Goal: Task Accomplishment & Management: Complete application form

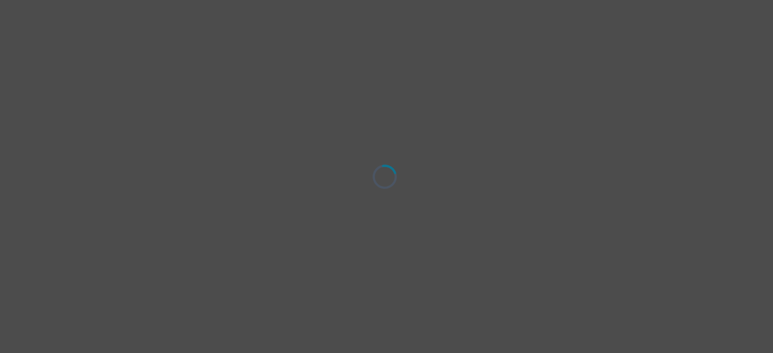
select select "[DEMOGRAPHIC_DATA]"
select select "she/her"
select select "Doctorial degree"
select select "Friend"
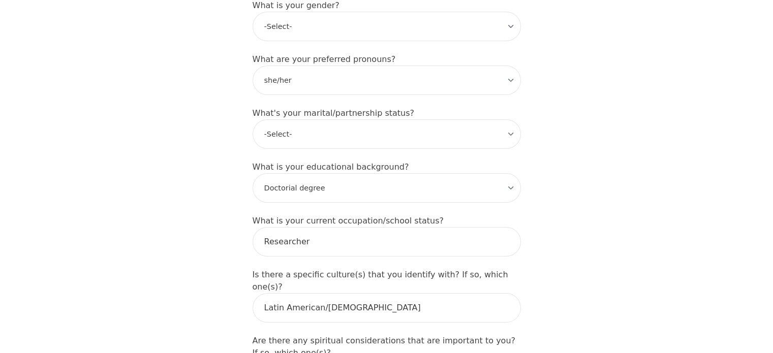
scroll to position [915, 0]
click at [327, 119] on select "-Select- Single Partnered Married Common Law Widowed Separated Divorced" at bounding box center [387, 133] width 268 height 29
select select "Single"
click at [253, 119] on select "-Select- Single Partnered Married Common Law Widowed Separated Divorced" at bounding box center [387, 133] width 268 height 29
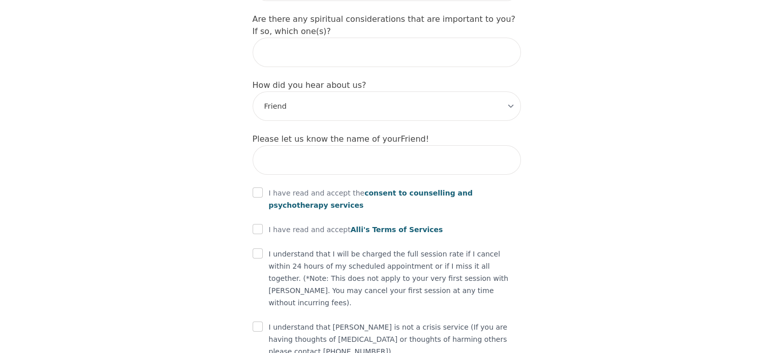
click at [272, 187] on p "I have read and accept the consent to counselling and psychotherapy services" at bounding box center [395, 199] width 252 height 24
click at [259, 187] on input "checkbox" at bounding box center [258, 192] width 10 height 10
checkbox input "true"
click at [257, 224] on input "checkbox" at bounding box center [258, 229] width 10 height 10
checkbox input "true"
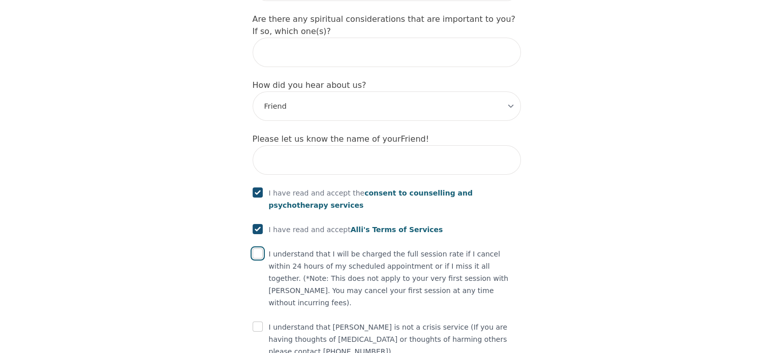
drag, startPoint x: 256, startPoint y: 200, endPoint x: 260, endPoint y: 216, distance: 16.1
click at [256, 248] on input "checkbox" at bounding box center [258, 253] width 10 height 10
checkbox input "true"
click at [262, 321] on div "I understand that [PERSON_NAME] is not a crisis service (If you are having thou…" at bounding box center [387, 339] width 268 height 37
click at [262, 322] on input "checkbox" at bounding box center [258, 327] width 10 height 10
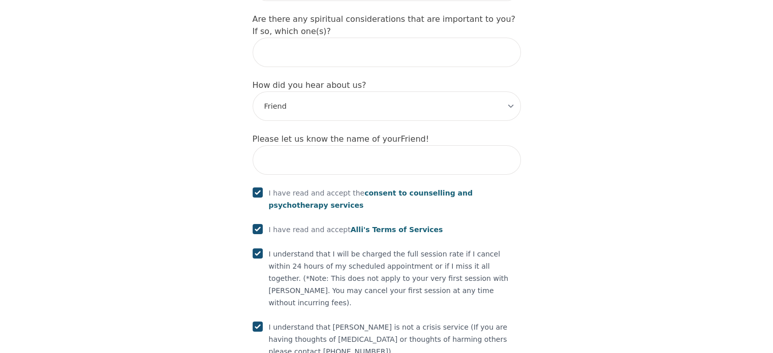
checkbox input "true"
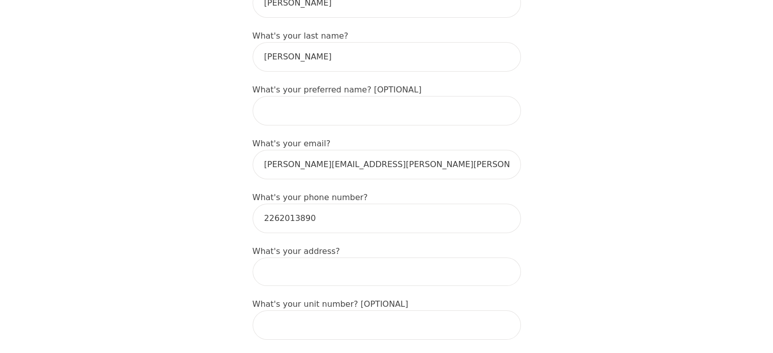
scroll to position [258, 0]
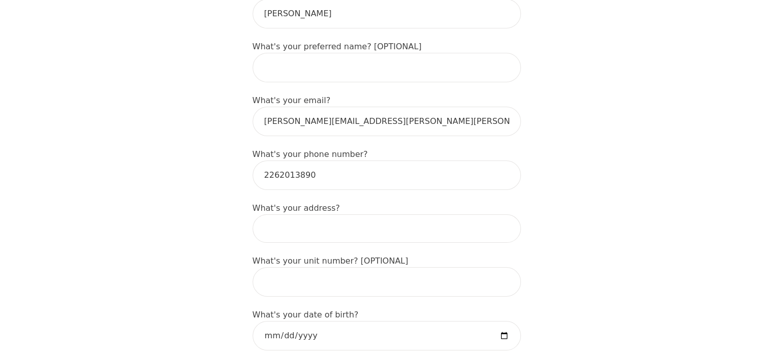
click at [298, 217] on input at bounding box center [387, 228] width 268 height 28
type input "[STREET_ADDRESS]"
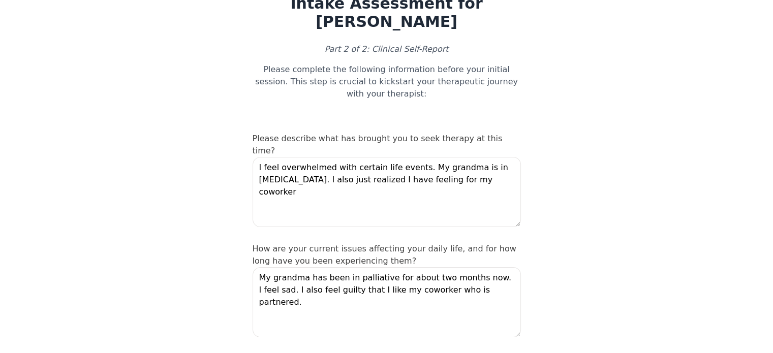
scroll to position [102, 0]
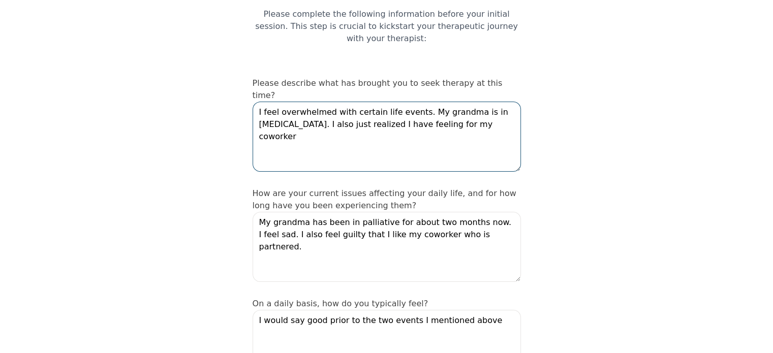
drag, startPoint x: 473, startPoint y: 106, endPoint x: 108, endPoint y: 62, distance: 367.4
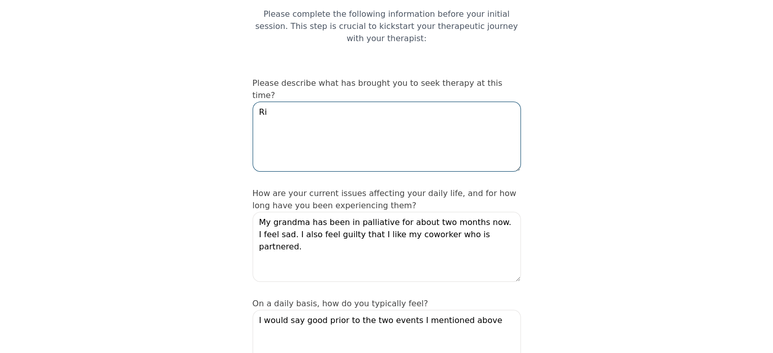
type textarea "R"
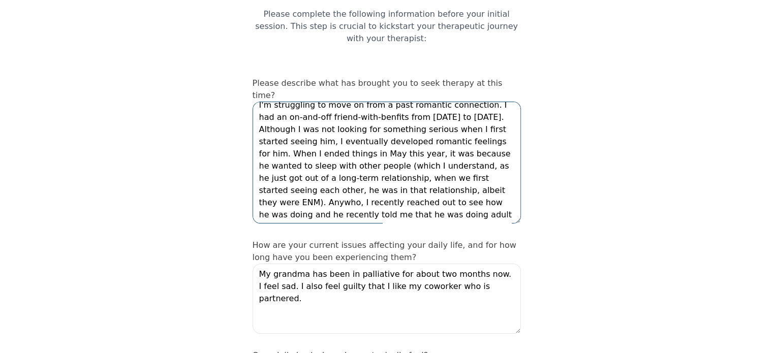
scroll to position [0, 0]
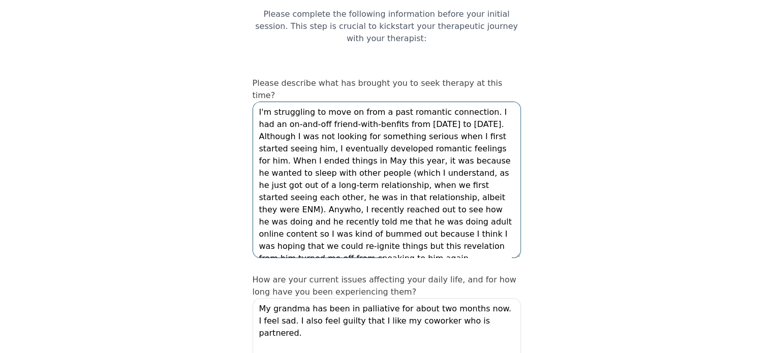
drag, startPoint x: 518, startPoint y: 144, endPoint x: 560, endPoint y: 238, distance: 103.5
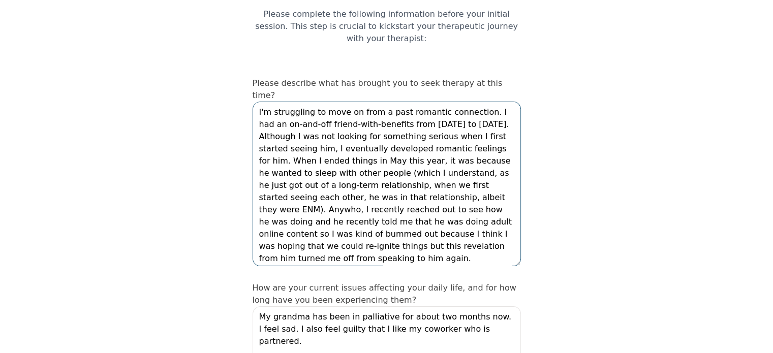
click at [408, 118] on textarea "I'm struggling to move on from a past romantic connection. I had an on-and-off …" at bounding box center [387, 184] width 268 height 165
drag, startPoint x: 493, startPoint y: 152, endPoint x: 498, endPoint y: 151, distance: 5.7
click at [498, 151] on textarea "I'm struggling to move on from a past romantic connection. I had an on-and-off …" at bounding box center [387, 184] width 268 height 165
click at [495, 151] on textarea "I'm struggling to move on from a past romantic connection. I had an on-and-off …" at bounding box center [387, 184] width 268 height 165
click at [499, 150] on textarea "I'm struggling to move on from a past romantic connection. I had an on-and-off …" at bounding box center [387, 184] width 268 height 165
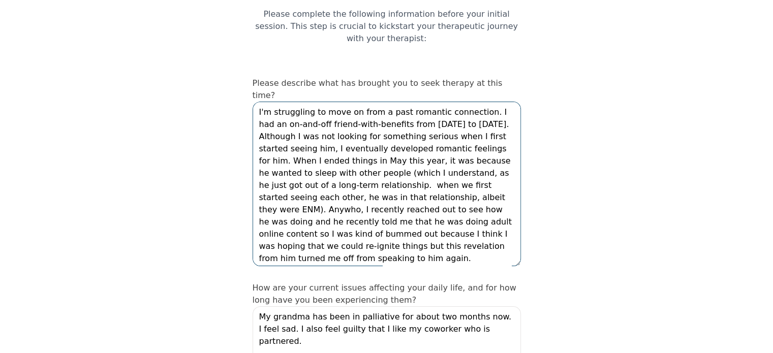
click at [262, 164] on textarea "I'm struggling to move on from a past romantic connection. I had an on-and-off …" at bounding box center [387, 184] width 268 height 165
click at [415, 163] on textarea "I'm struggling to move on from a past romantic connection. I had an on-and-off …" at bounding box center [387, 184] width 268 height 165
click at [374, 161] on textarea "I'm struggling to move on from a past romantic connection. I had an on-and-off …" at bounding box center [387, 184] width 268 height 165
click at [364, 174] on textarea "I'm struggling to move on from a past romantic connection. I had an on-and-off …" at bounding box center [387, 184] width 268 height 165
click at [375, 174] on textarea "I'm struggling to move on from a past romantic connection. I had an on-and-off …" at bounding box center [387, 184] width 268 height 165
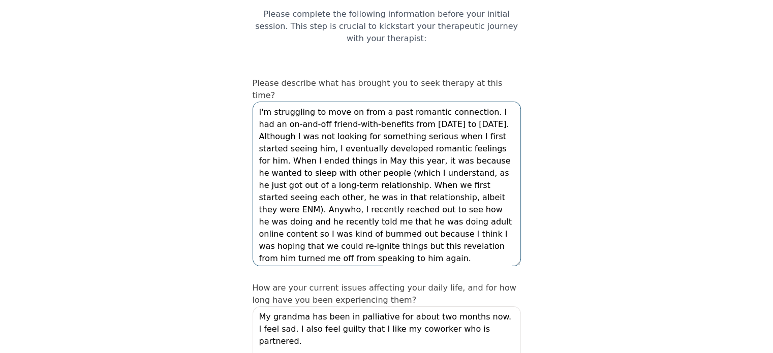
drag, startPoint x: 356, startPoint y: 172, endPoint x: 370, endPoint y: 171, distance: 13.8
click at [370, 171] on textarea "I'm struggling to move on from a past romantic connection. I had an on-and-off …" at bounding box center [387, 184] width 268 height 165
click at [366, 131] on textarea "I'm struggling to move on from a past romantic connection. I had an on-and-off …" at bounding box center [387, 184] width 268 height 165
drag, startPoint x: 335, startPoint y: 189, endPoint x: 356, endPoint y: 187, distance: 20.4
click at [356, 187] on textarea "I'm struggling to move on from a past romantic connection. I had an on-and-off …" at bounding box center [387, 184] width 268 height 165
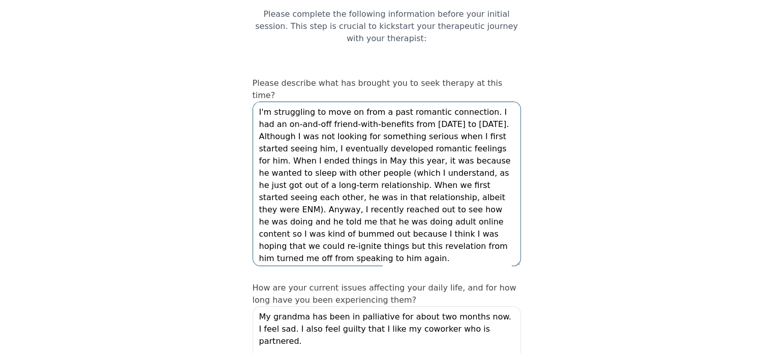
click at [378, 185] on textarea "I'm struggling to move on from a past romantic connection. I had an on-and-off …" at bounding box center [387, 184] width 268 height 165
drag, startPoint x: 398, startPoint y: 185, endPoint x: 421, endPoint y: 185, distance: 22.4
click at [421, 185] on textarea "I'm struggling to move on from a past romantic connection. I had an on-and-off …" at bounding box center [387, 184] width 268 height 165
click at [295, 199] on textarea "I'm struggling to move on from a past romantic connection. I had an on-and-off …" at bounding box center [387, 184] width 268 height 165
drag, startPoint x: 280, startPoint y: 198, endPoint x: 352, endPoint y: 198, distance: 71.6
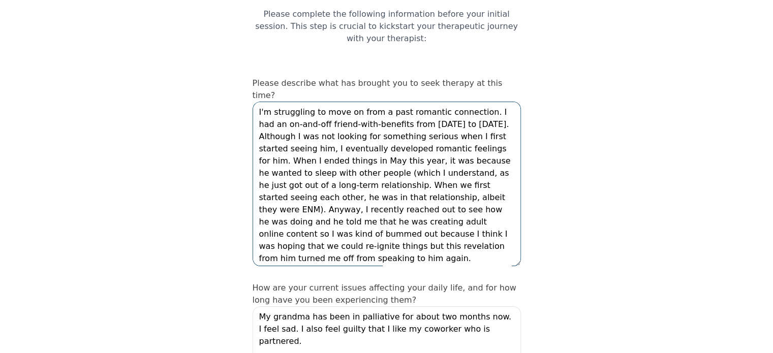
click at [352, 198] on textarea "I'm struggling to move on from a past romantic connection. I had an on-and-off …" at bounding box center [387, 184] width 268 height 165
click at [371, 198] on textarea "I'm struggling to move on from a past romantic connection. I had an on-and-off …" at bounding box center [387, 184] width 268 height 165
drag, startPoint x: 329, startPoint y: 197, endPoint x: 394, endPoint y: 195, distance: 65.1
click at [394, 195] on textarea "I'm struggling to move on from a past romantic connection. I had an on-and-off …" at bounding box center [387, 184] width 268 height 165
click at [401, 197] on textarea "I'm struggling to move on from a past romantic connection. I had an on-and-off …" at bounding box center [387, 184] width 268 height 165
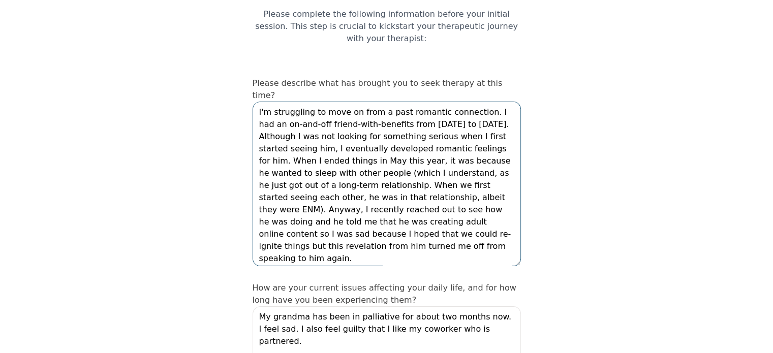
click at [451, 166] on textarea "I'm struggling to move on from a past romantic connection. I had an on-and-off …" at bounding box center [387, 184] width 268 height 165
click at [458, 201] on textarea "I'm struggling to move on from a past romantic connection. I had an on-and-off …" at bounding box center [387, 184] width 268 height 165
click at [461, 200] on textarea "I'm struggling to move on from a past romantic connection. I had an on-and-off …" at bounding box center [387, 184] width 268 height 165
click at [460, 200] on textarea "I'm struggling to move on from a past romantic connection. I had an on-and-off …" at bounding box center [387, 184] width 268 height 165
click at [496, 205] on textarea "I'm struggling to move on from a past romantic connection. I had an on-and-off …" at bounding box center [387, 184] width 268 height 165
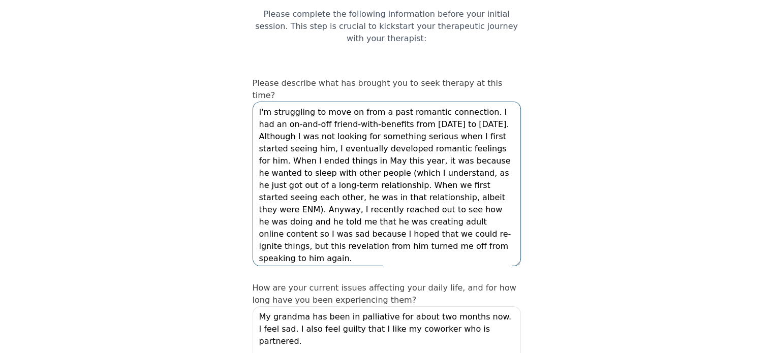
drag, startPoint x: 344, startPoint y: 209, endPoint x: 394, endPoint y: 209, distance: 49.8
click at [346, 209] on textarea "I'm struggling to move on from a past romantic connection. I had an on-and-off …" at bounding box center [387, 184] width 268 height 165
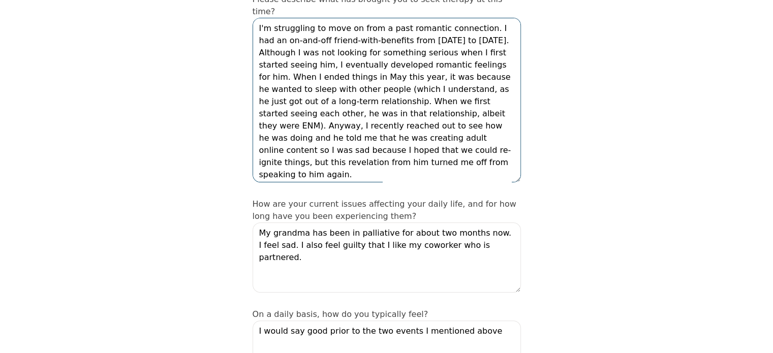
scroll to position [203, 0]
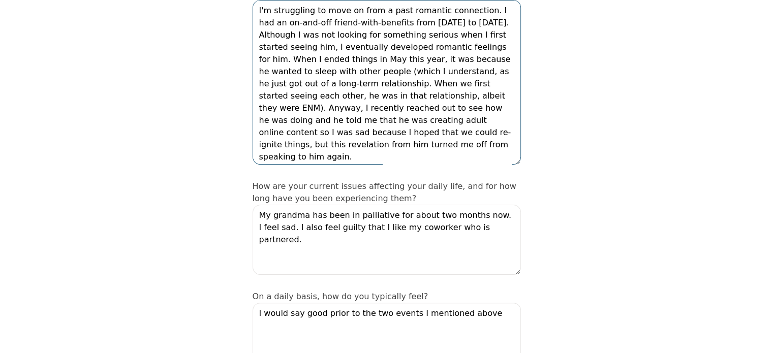
type textarea "I'm struggling to move on from a past romantic connection. I had an on-and-off …"
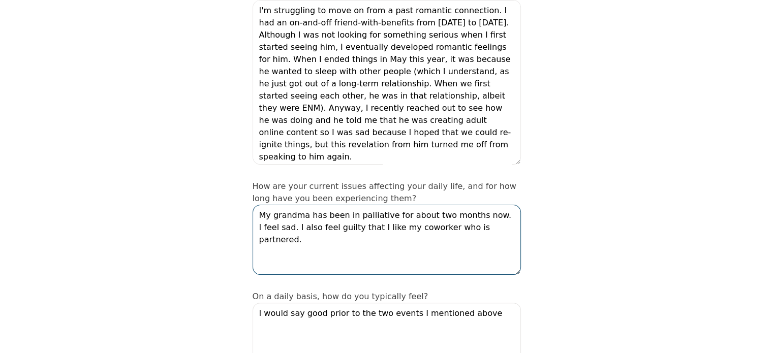
drag, startPoint x: 492, startPoint y: 209, endPoint x: 164, endPoint y: 162, distance: 331.0
type textarea "I"
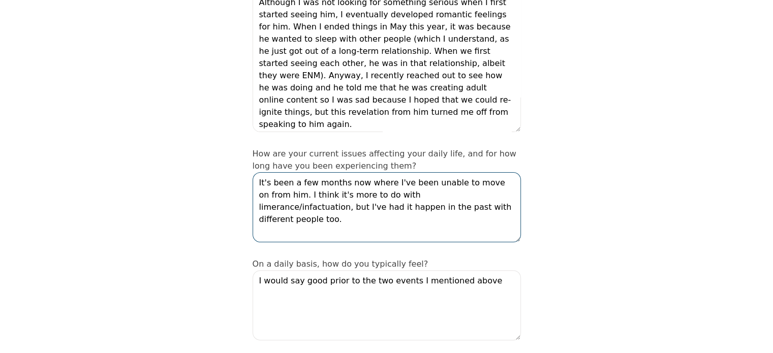
scroll to position [305, 0]
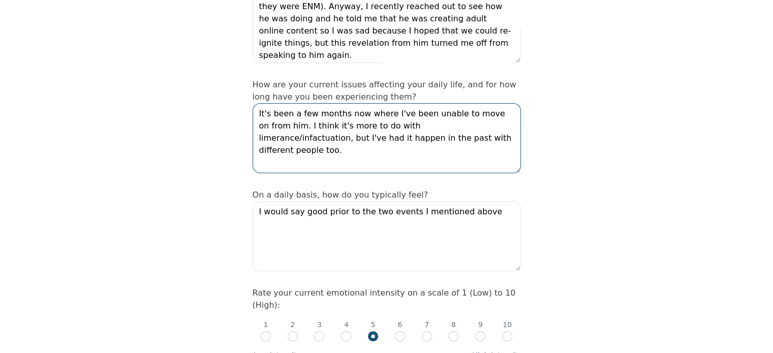
click at [403, 103] on textarea "It's been a few months now where I've been unable to move on from him. I think …" at bounding box center [387, 138] width 268 height 70
click at [365, 103] on textarea "It's been a few months now where I've been unable to move on from him. I think …" at bounding box center [387, 138] width 268 height 70
drag, startPoint x: 341, startPoint y: 87, endPoint x: 357, endPoint y: 86, distance: 15.8
click at [357, 103] on textarea "It's been a few months now since I've been unable to move on from him. I think …" at bounding box center [387, 138] width 268 height 70
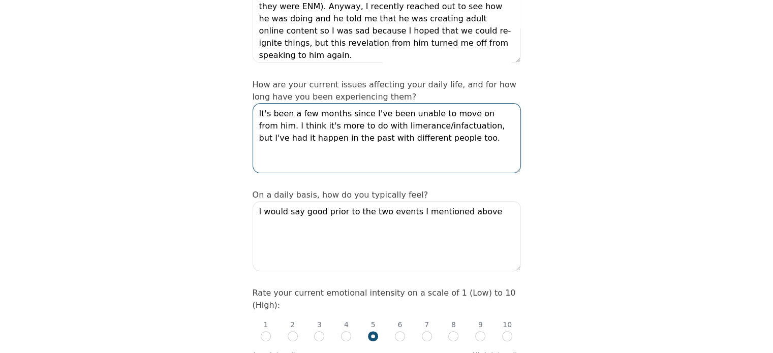
click at [399, 103] on textarea "It's been a few months since I've been unable to move on from him. I think it's…" at bounding box center [387, 138] width 268 height 70
click at [472, 122] on textarea "It's been a few months since I've been unable to move on from him. I think it's…" at bounding box center [387, 138] width 268 height 70
click at [383, 107] on textarea "It's been a few months since I've been unable to move on from him. I think it's…" at bounding box center [387, 138] width 268 height 70
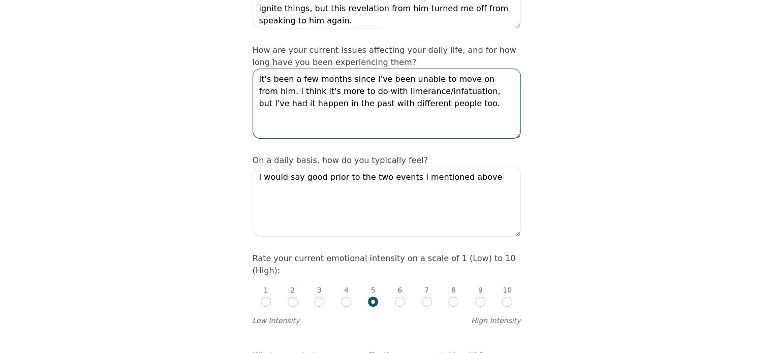
scroll to position [356, 0]
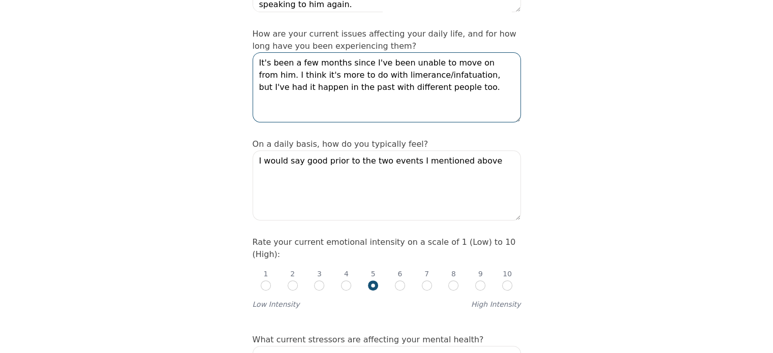
type textarea "It's been a few months since I've been unable to move on from him. I think it's…"
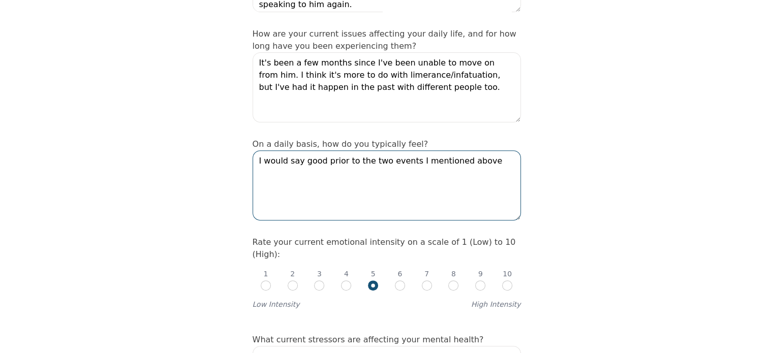
drag, startPoint x: 484, startPoint y: 137, endPoint x: 144, endPoint y: 136, distance: 339.9
type textarea "Neutral"
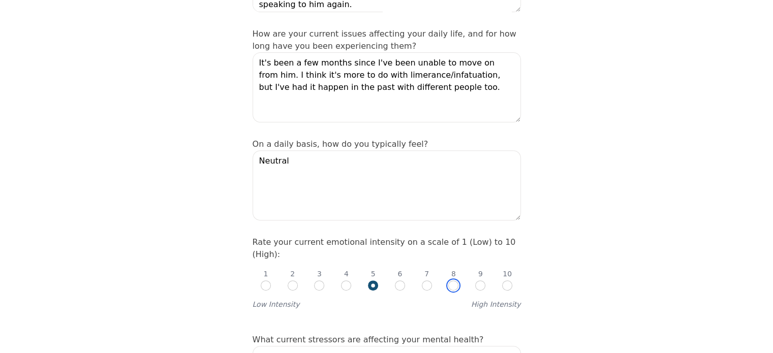
click at [455, 280] on input "radio" at bounding box center [453, 285] width 10 height 10
radio input "true"
radio input "false"
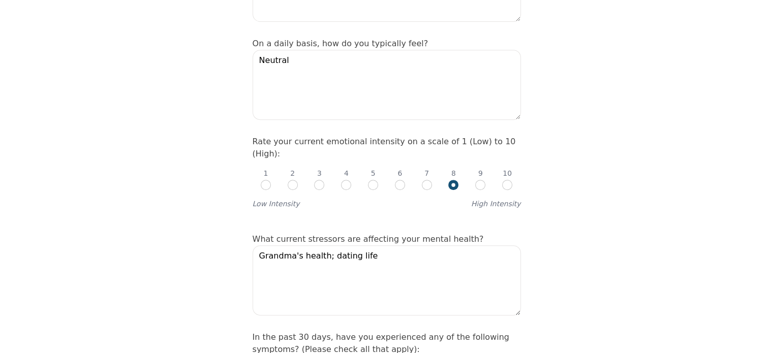
scroll to position [457, 0]
click at [427, 179] on input "radio" at bounding box center [427, 184] width 10 height 10
radio input "true"
click at [451, 179] on input "radio" at bounding box center [453, 184] width 10 height 10
radio input "true"
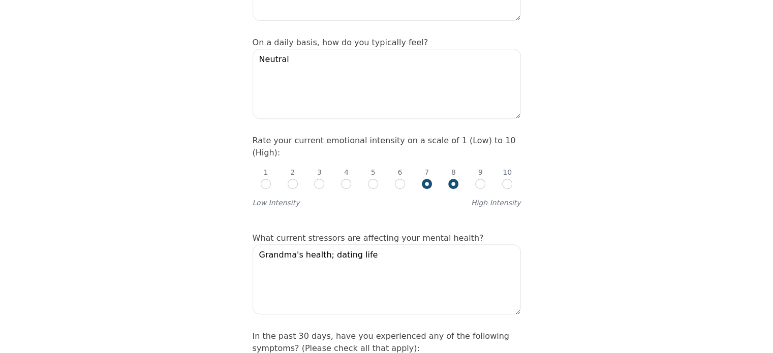
radio input "false"
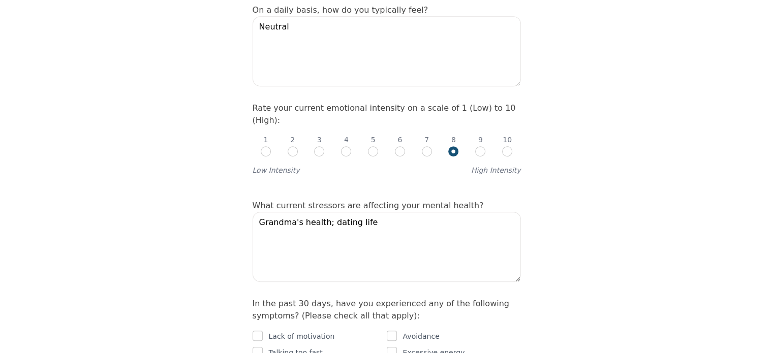
scroll to position [508, 0]
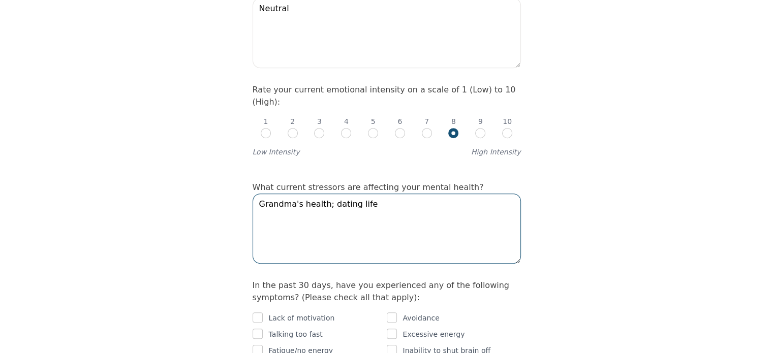
drag, startPoint x: 413, startPoint y: 174, endPoint x: 163, endPoint y: 166, distance: 250.1
type textarea "D"
type textarea "F"
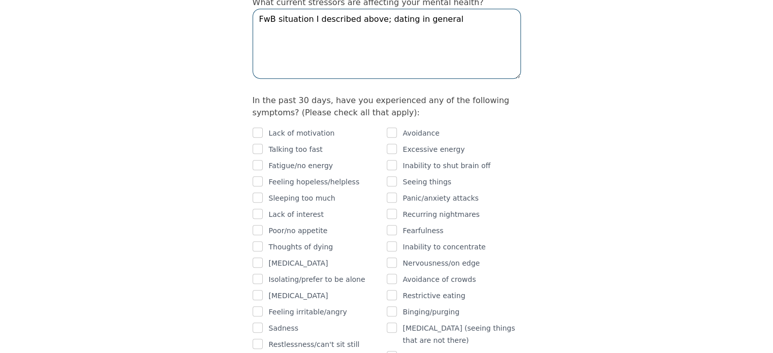
scroll to position [711, 0]
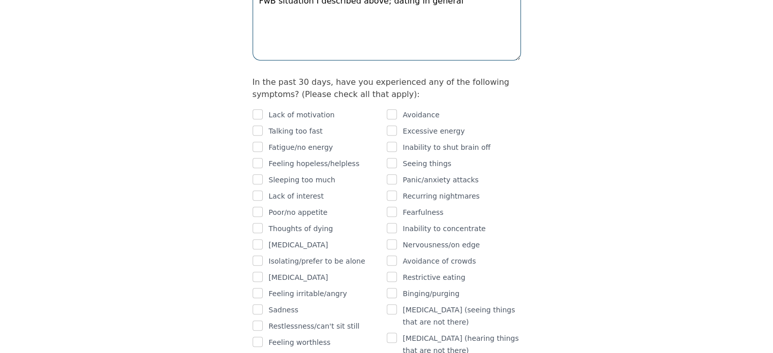
type textarea "FwB situation I described above; dating in general"
click at [392, 109] on input "checkbox" at bounding box center [392, 114] width 10 height 10
checkbox input "true"
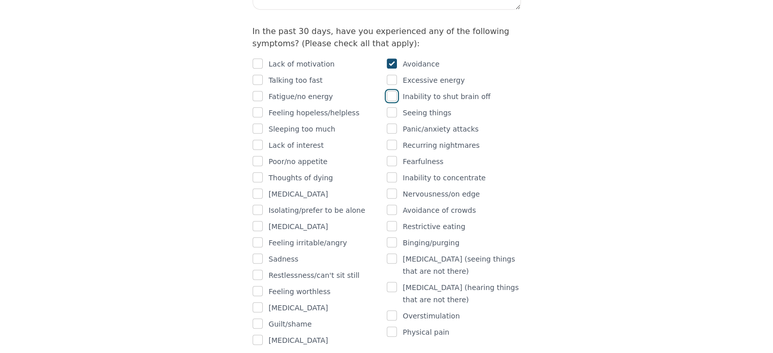
click at [396, 91] on input "checkbox" at bounding box center [392, 96] width 10 height 10
checkbox input "true"
click at [255, 254] on input "checkbox" at bounding box center [258, 259] width 10 height 10
checkbox input "true"
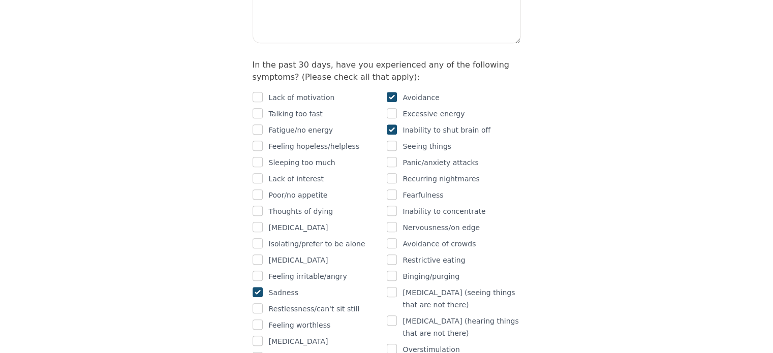
scroll to position [711, 0]
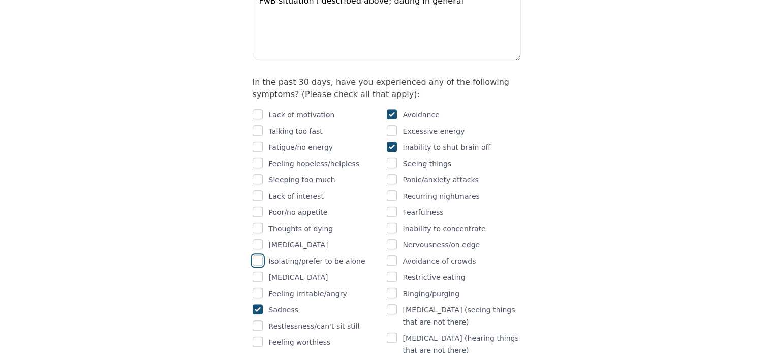
click at [256, 256] on input "checkbox" at bounding box center [258, 261] width 10 height 10
checkbox input "true"
click at [258, 158] on input "checkbox" at bounding box center [258, 163] width 10 height 10
checkbox input "true"
click at [264, 109] on div "Lack of motivation" at bounding box center [320, 115] width 134 height 12
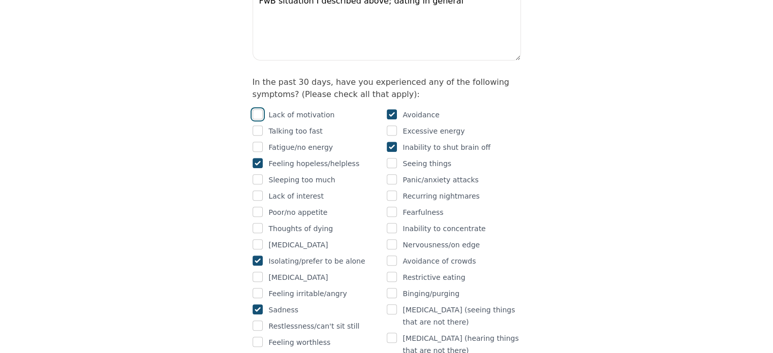
click at [262, 109] on input "checkbox" at bounding box center [258, 114] width 10 height 10
checkbox input "true"
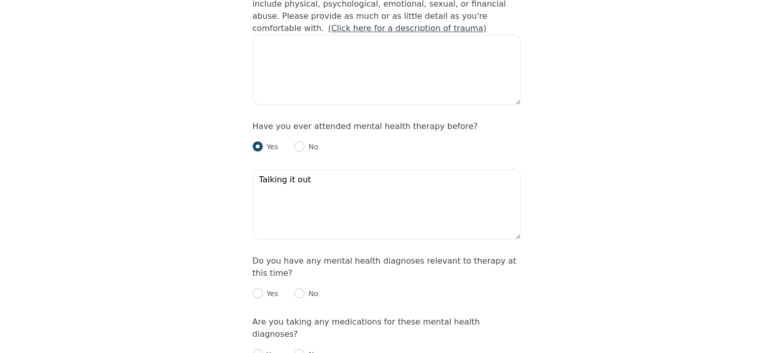
scroll to position [1169, 0]
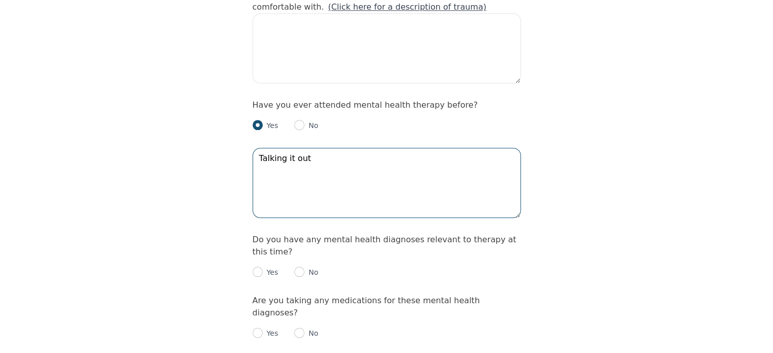
drag, startPoint x: 321, startPoint y: 119, endPoint x: 206, endPoint y: 113, distance: 115.0
type textarea "]"
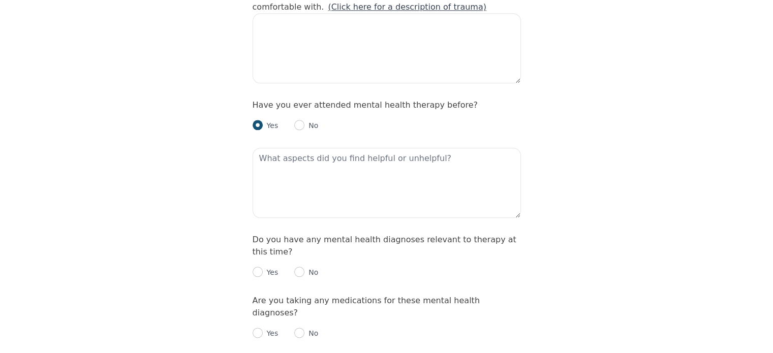
click at [318, 258] on div "Yes No" at bounding box center [387, 268] width 268 height 20
click at [308, 267] on p "No" at bounding box center [311, 272] width 14 height 10
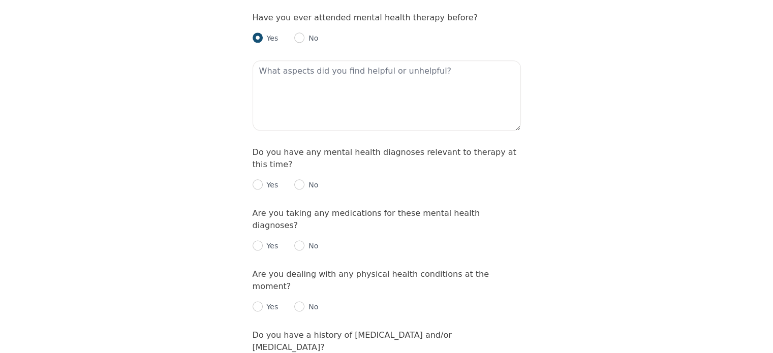
scroll to position [1270, 0]
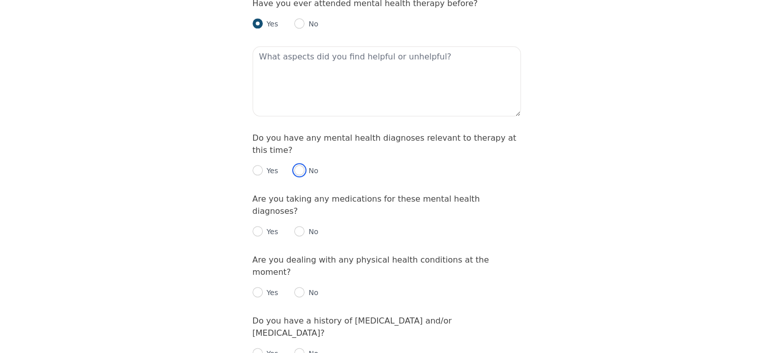
drag, startPoint x: 294, startPoint y: 114, endPoint x: 301, endPoint y: 135, distance: 21.4
click at [295, 165] on input "radio" at bounding box center [299, 170] width 10 height 10
radio input "true"
click at [301, 226] on input "radio" at bounding box center [299, 231] width 10 height 10
radio input "true"
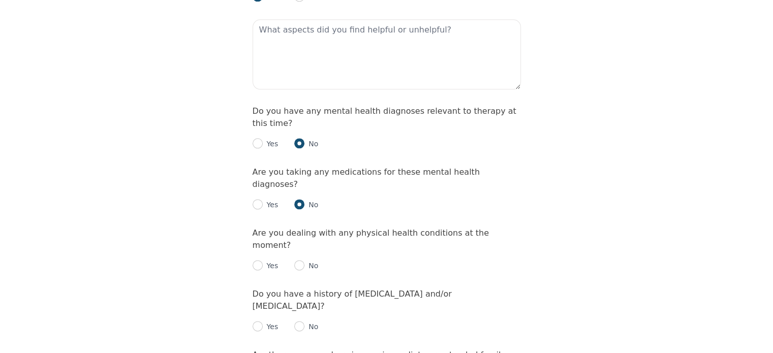
scroll to position [1321, 0]
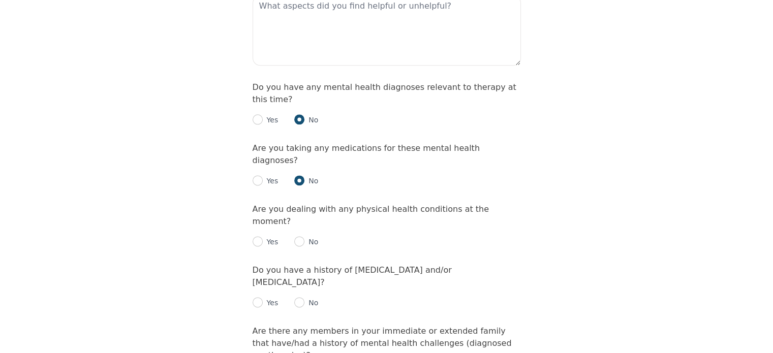
click at [305, 237] on p "No" at bounding box center [311, 242] width 14 height 10
click at [300, 236] on input "radio" at bounding box center [299, 241] width 10 height 10
radio input "true"
click at [307, 298] on p "No" at bounding box center [311, 303] width 14 height 10
click at [297, 297] on input "radio" at bounding box center [299, 302] width 10 height 10
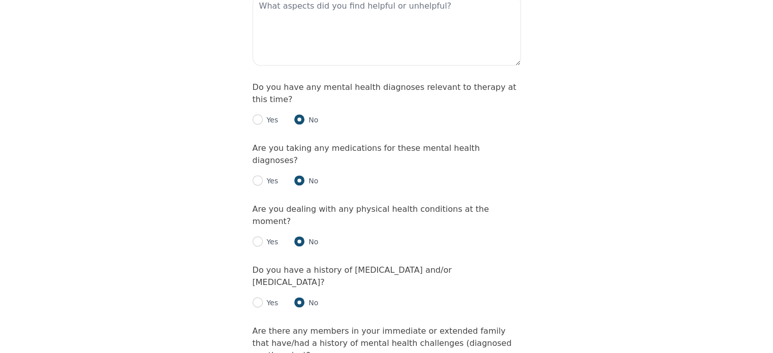
radio input "true"
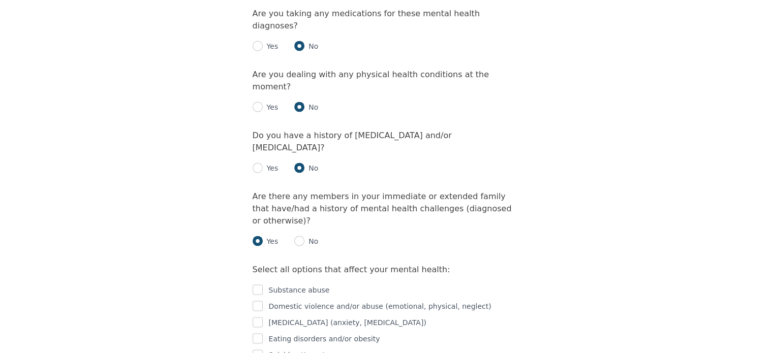
scroll to position [1473, 0]
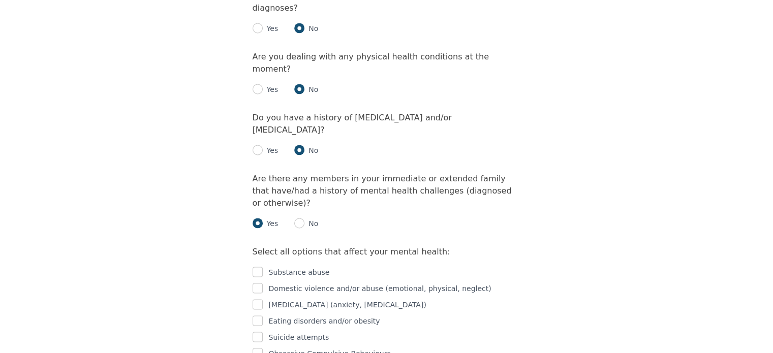
click at [285, 266] on p "Substance abuse" at bounding box center [299, 272] width 61 height 12
click at [278, 266] on p "Substance abuse" at bounding box center [299, 272] width 61 height 12
drag, startPoint x: 258, startPoint y: 168, endPoint x: 261, endPoint y: 193, distance: 25.0
click at [258, 267] on input "checkbox" at bounding box center [258, 272] width 10 height 10
checkbox input "true"
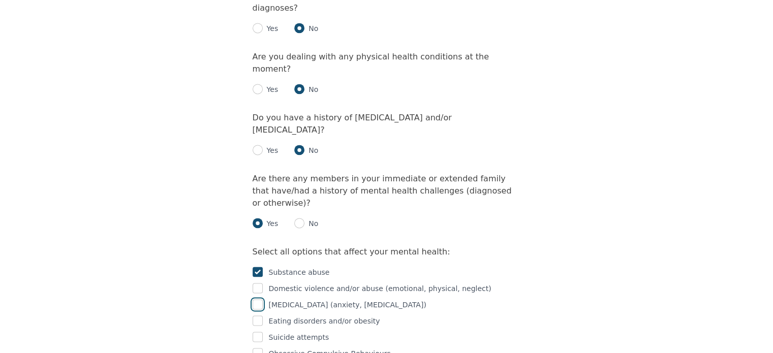
click at [261, 299] on input "checkbox" at bounding box center [258, 304] width 10 height 10
checkbox input "true"
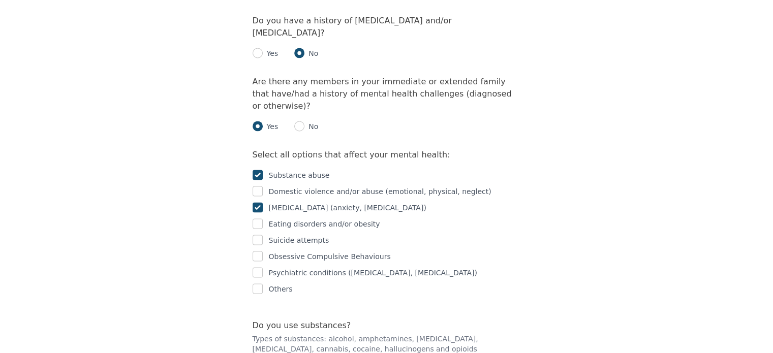
scroll to position [1575, 0]
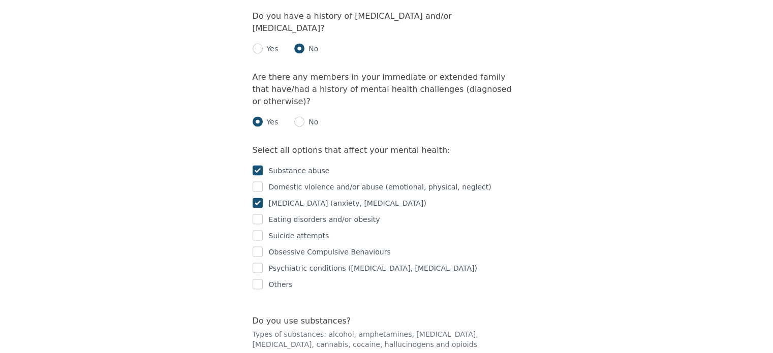
radio input "true"
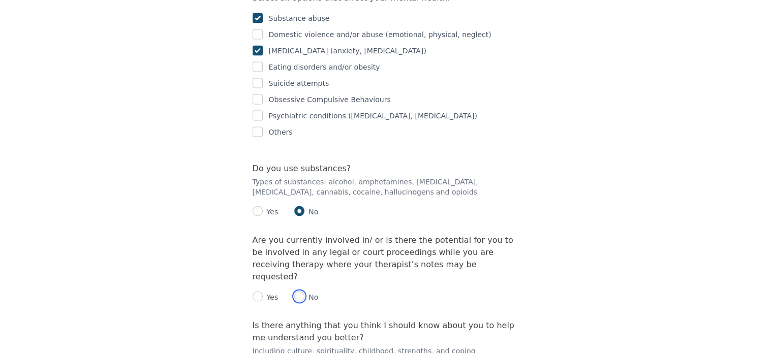
click at [302, 291] on input "radio" at bounding box center [299, 296] width 10 height 10
radio input "true"
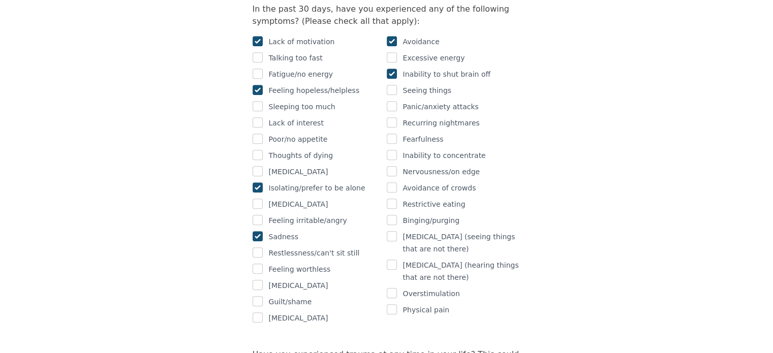
scroll to position [762, 0]
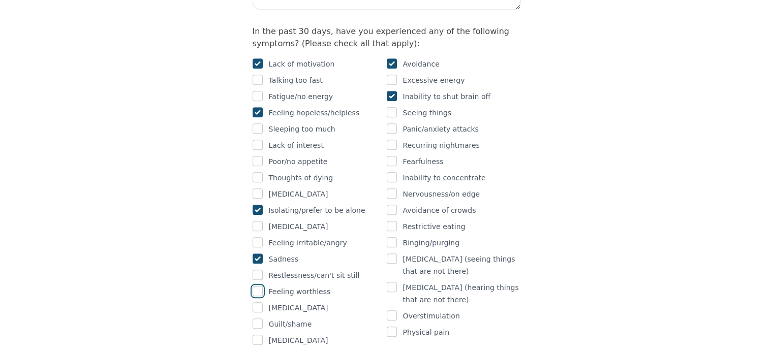
click at [259, 286] on input "checkbox" at bounding box center [258, 291] width 10 height 10
checkbox input "true"
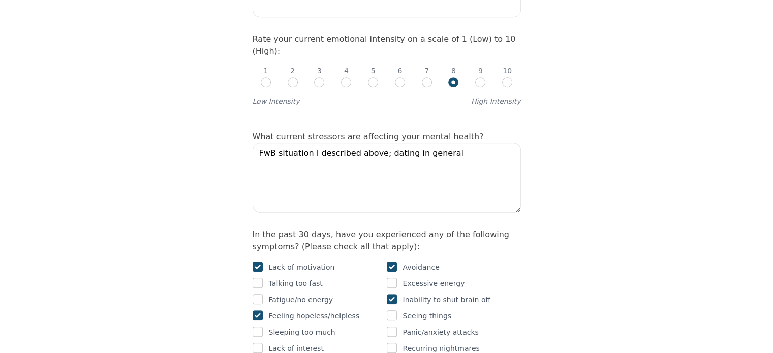
scroll to position [406, 0]
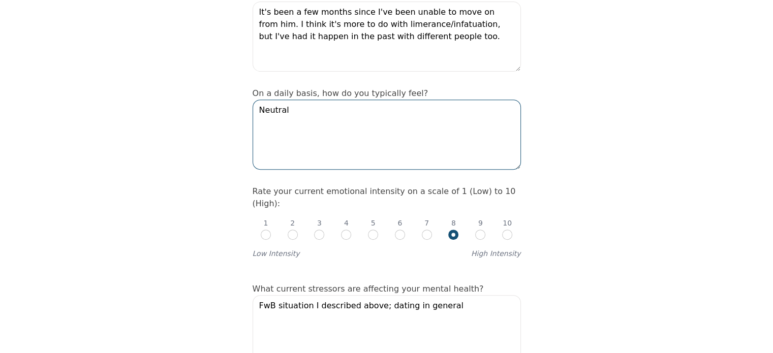
click at [301, 100] on textarea "Neutral" at bounding box center [387, 135] width 268 height 70
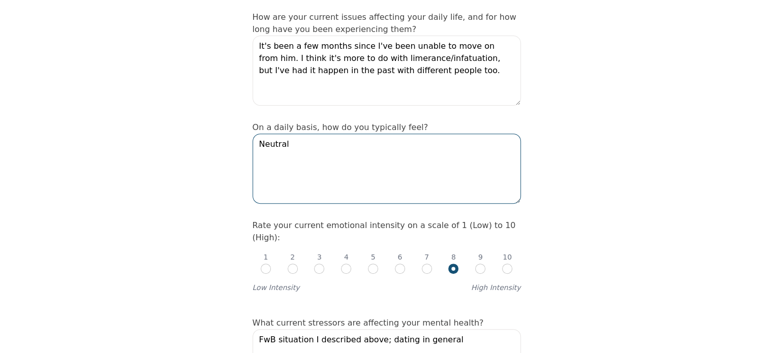
scroll to position [356, 0]
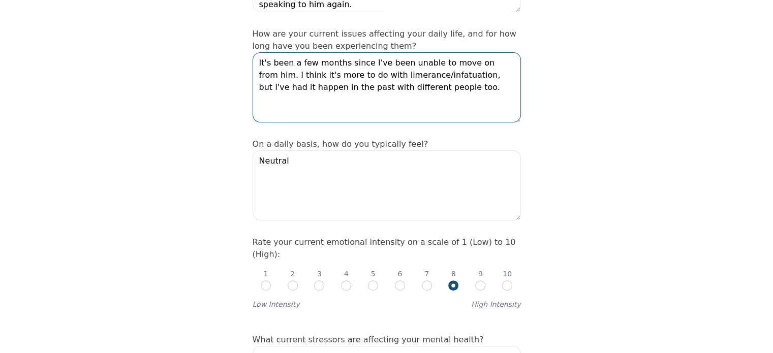
click at [459, 64] on textarea "It's been a few months since I've been unable to move on from him. I think it's…" at bounding box center [387, 87] width 268 height 70
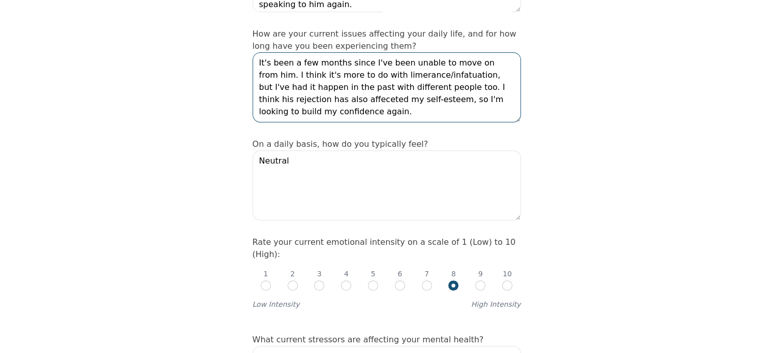
click at [278, 77] on textarea "It's been a few months since I've been unable to move on from him. I think it's…" at bounding box center [387, 87] width 268 height 70
click at [399, 83] on textarea "It's been a few months since I've been unable to move on from him. I think it's…" at bounding box center [387, 87] width 268 height 70
click at [343, 77] on textarea "It's been a few months since I've been unable to move on from him. I think it's…" at bounding box center [387, 87] width 268 height 70
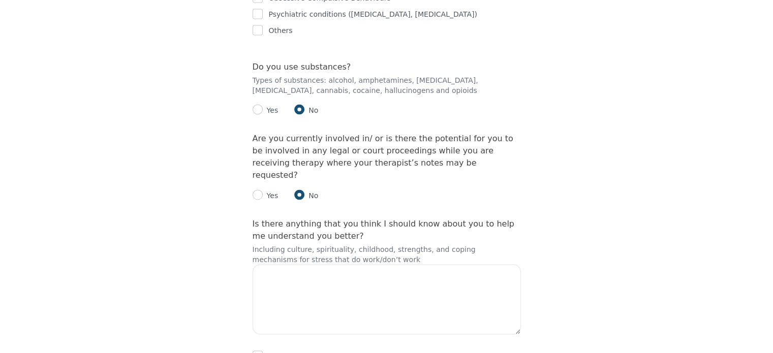
scroll to position [1846, 0]
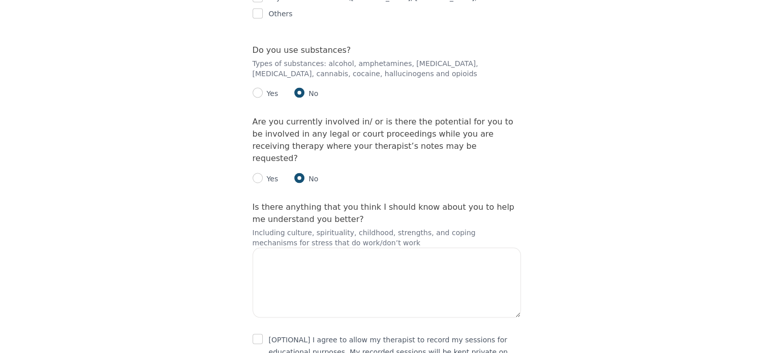
type textarea "It's been a few months since I've been unable to move on from him. I think it's…"
